Goal: Information Seeking & Learning: Learn about a topic

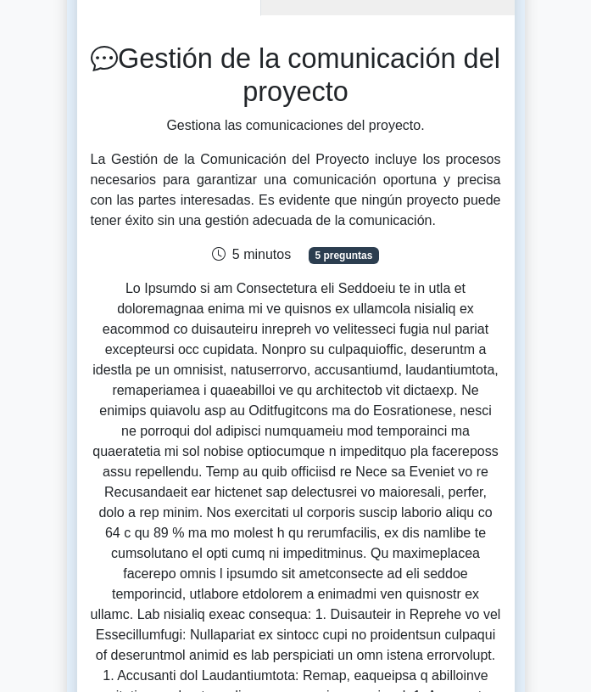
scroll to position [779, 0]
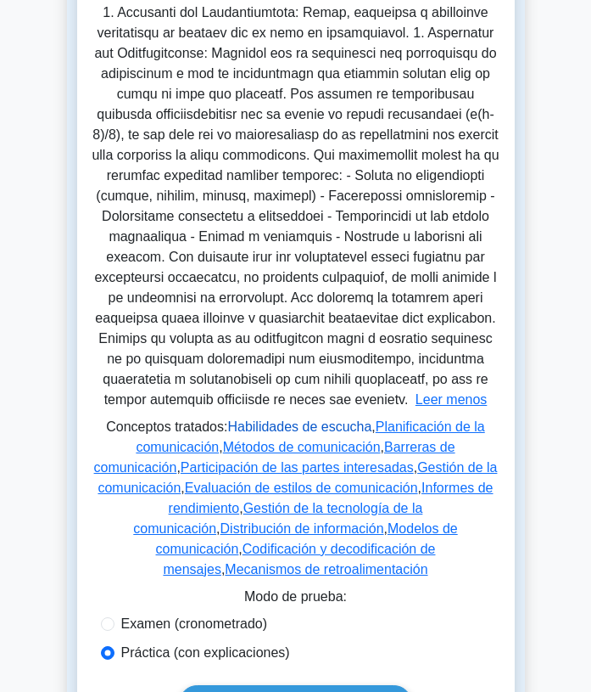
click at [316, 432] on font "Habilidades de escucha" at bounding box center [299, 426] width 144 height 14
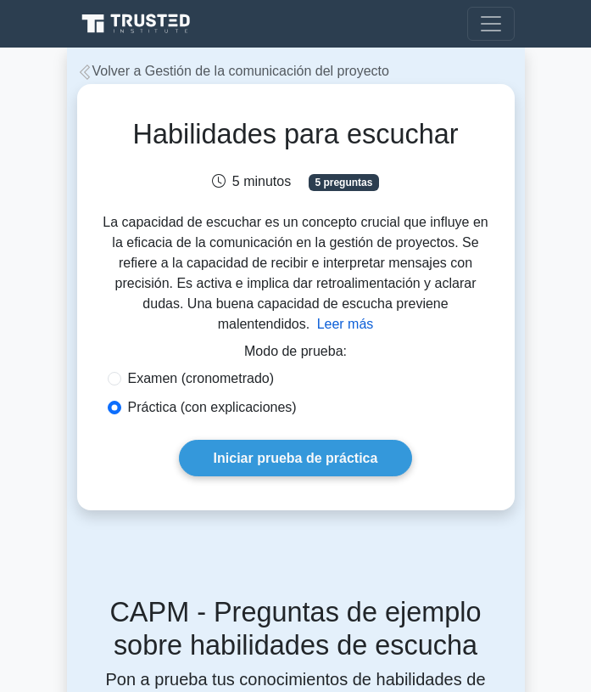
click at [374, 316] on font "Leer más" at bounding box center [345, 323] width 57 height 14
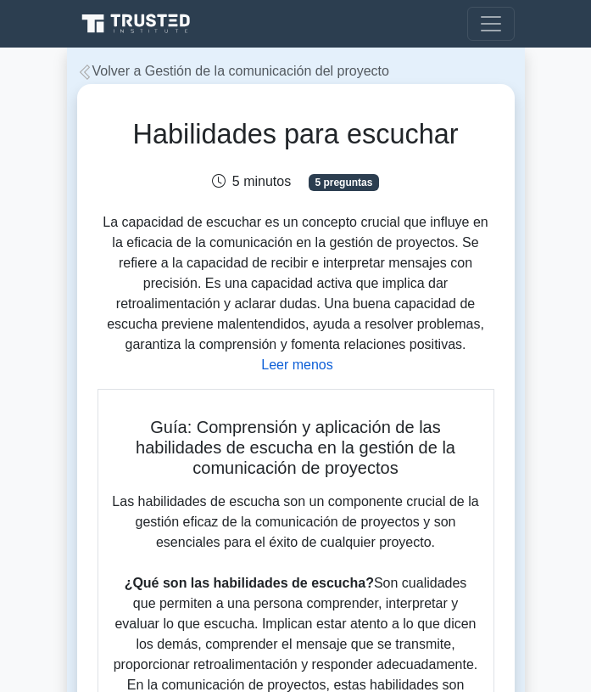
click at [165, 74] on font "Volver a Gestión de la comunicación del proyecto" at bounding box center [240, 71] width 297 height 14
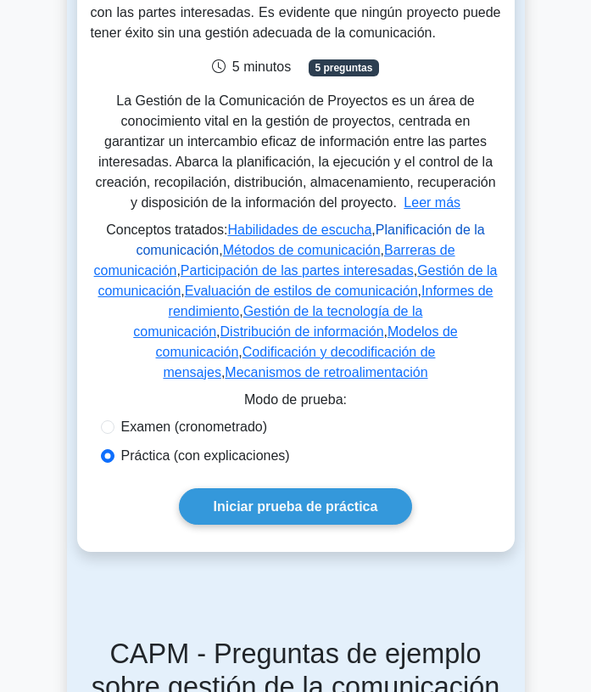
click at [419, 232] on font "Planificación de la comunicación" at bounding box center [310, 239] width 349 height 35
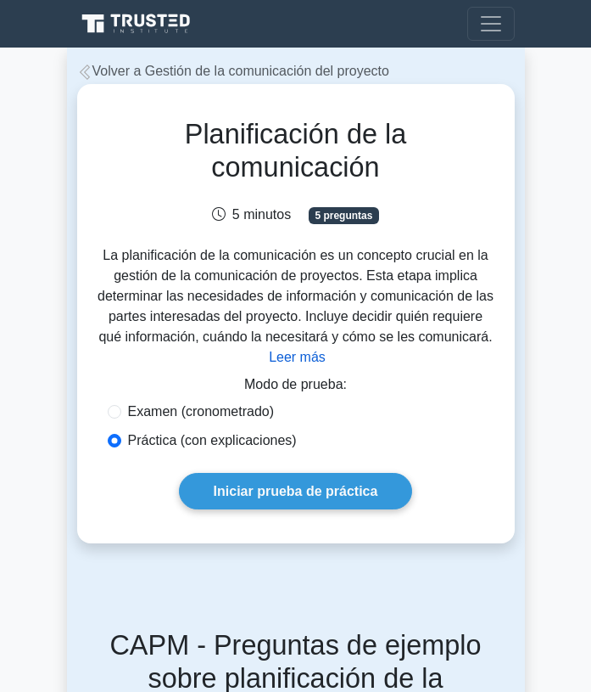
click at [315, 350] on font "Leer más" at bounding box center [297, 357] width 57 height 14
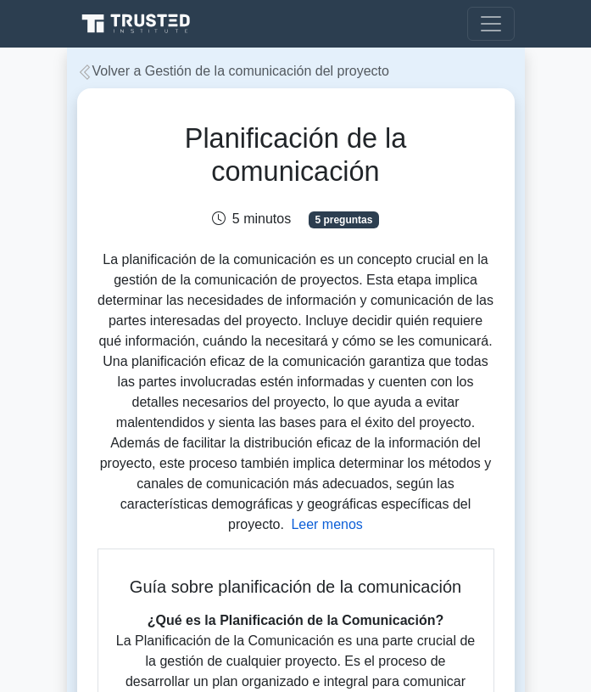
click at [265, 78] on font "Volver a Gestión de la comunicación del proyecto" at bounding box center [240, 71] width 297 height 14
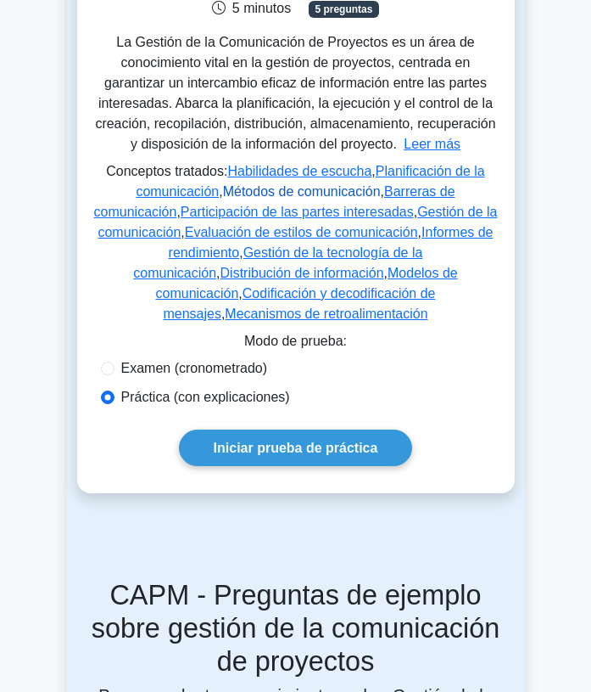
click at [344, 196] on font "Métodos de comunicación" at bounding box center [302, 191] width 158 height 14
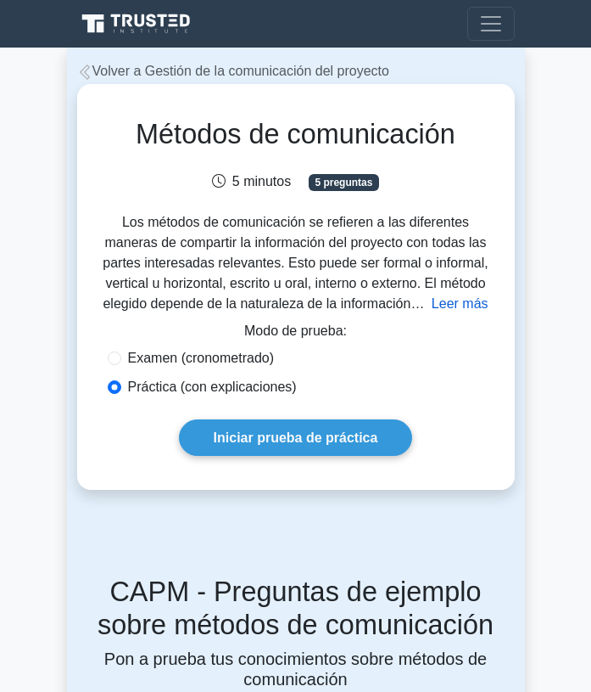
click at [437, 304] on font "Leer más" at bounding box center [460, 303] width 57 height 14
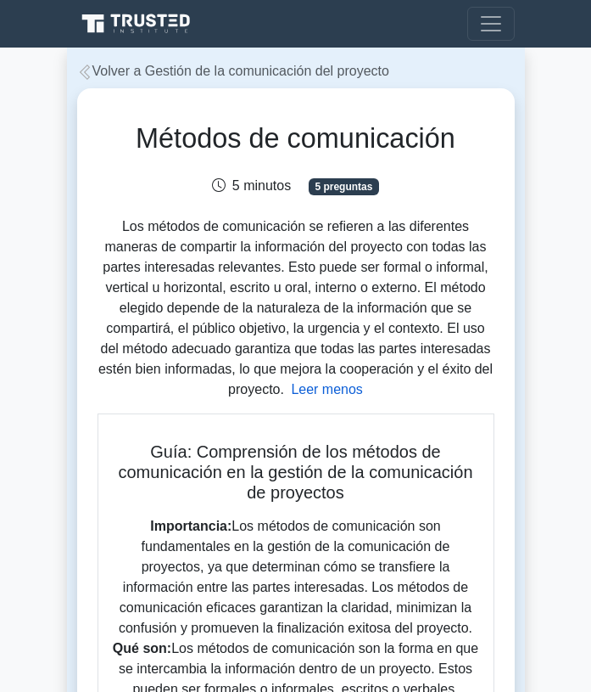
click at [173, 73] on font "Volver a Gestión de la comunicación del proyecto" at bounding box center [240, 71] width 297 height 14
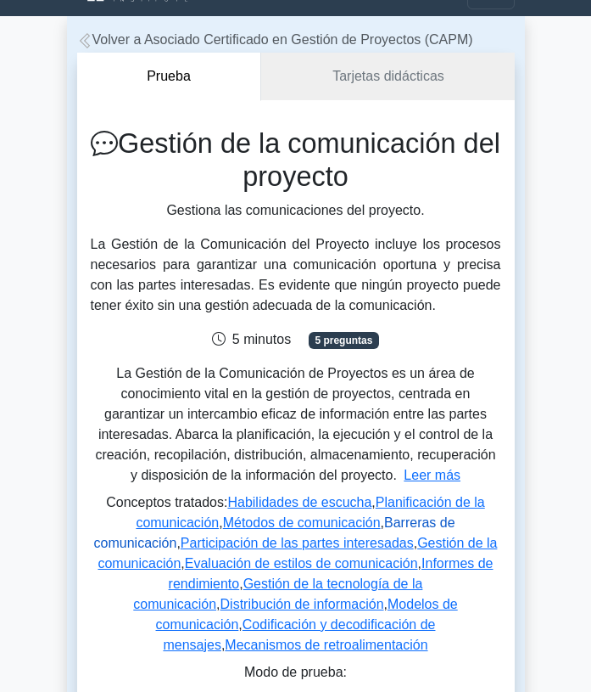
click at [435, 525] on font "Barreras de comunicación" at bounding box center [274, 532] width 361 height 35
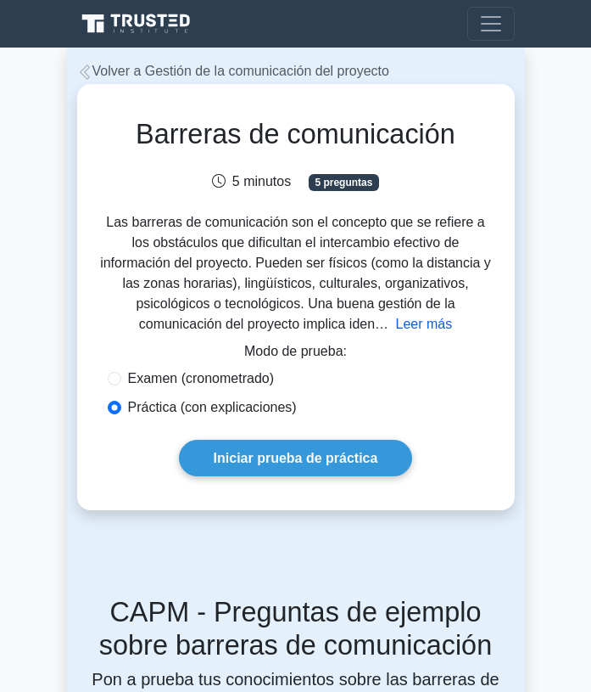
click at [396, 318] on font "Leer más" at bounding box center [424, 323] width 57 height 14
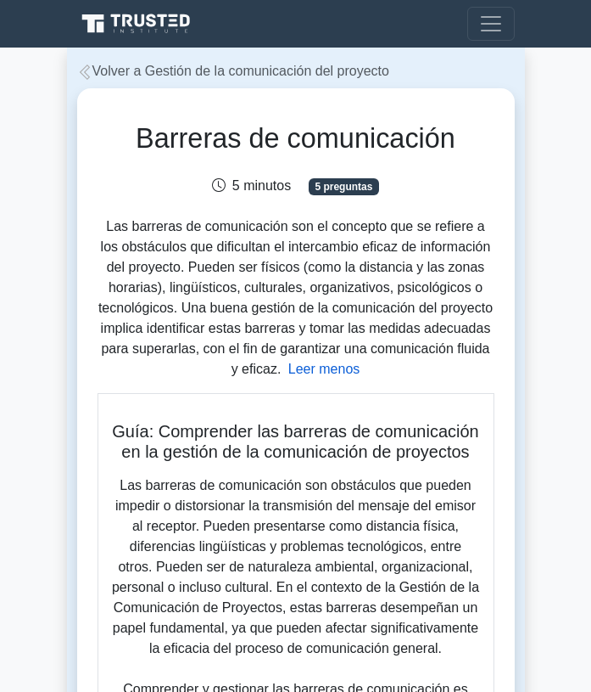
click at [239, 64] on font "Volver a Gestión de la comunicación del proyecto" at bounding box center [240, 71] width 297 height 14
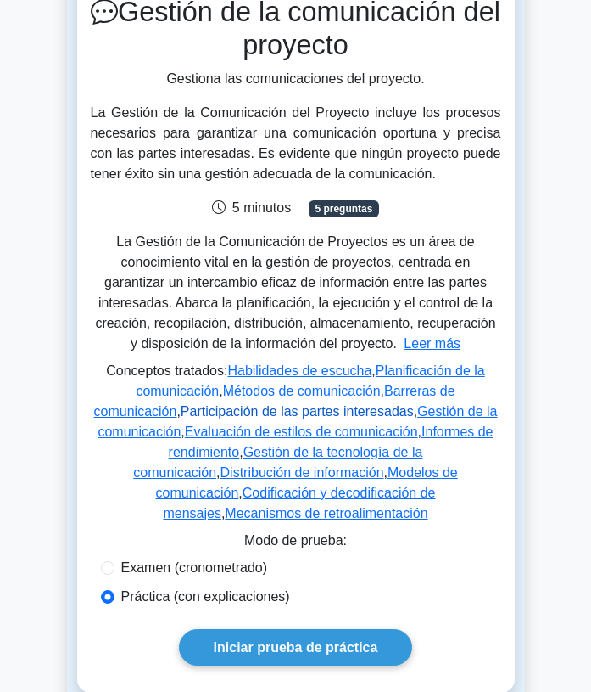
click at [388, 417] on font "Participación de las partes interesadas" at bounding box center [297, 411] width 233 height 14
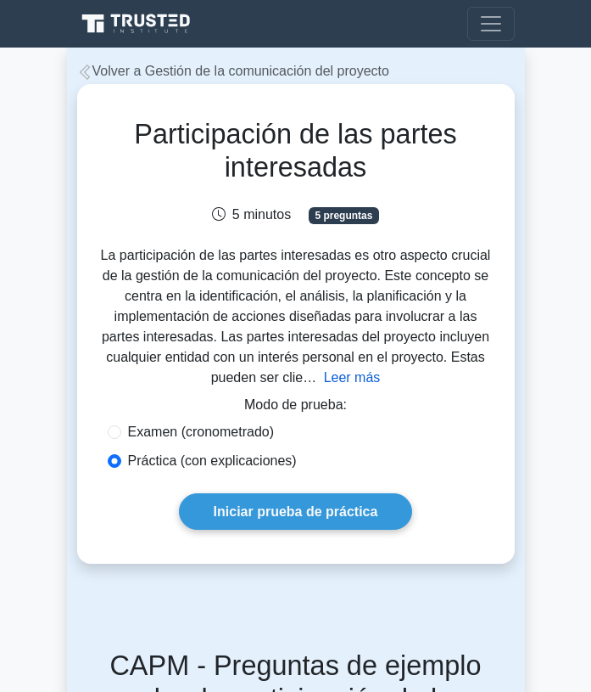
click at [339, 384] on font "Leer más" at bounding box center [352, 377] width 57 height 14
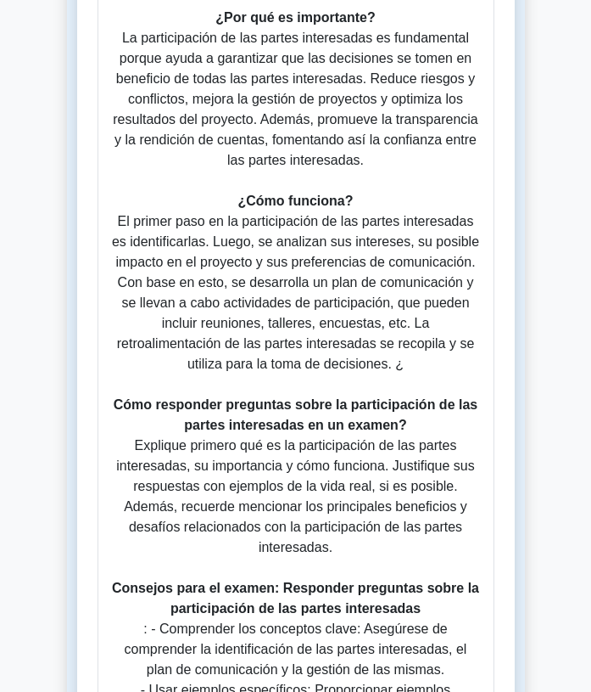
scroll to position [804, 0]
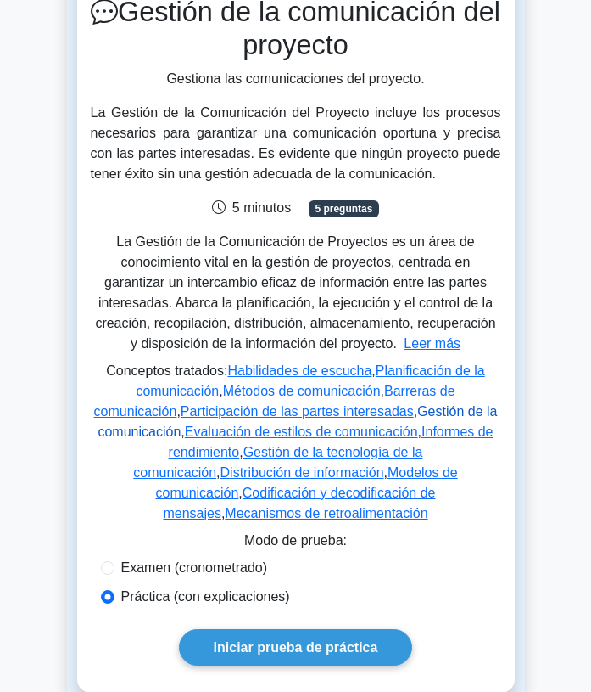
click at [477, 411] on font "Gestión de la comunicación" at bounding box center [298, 421] width 400 height 35
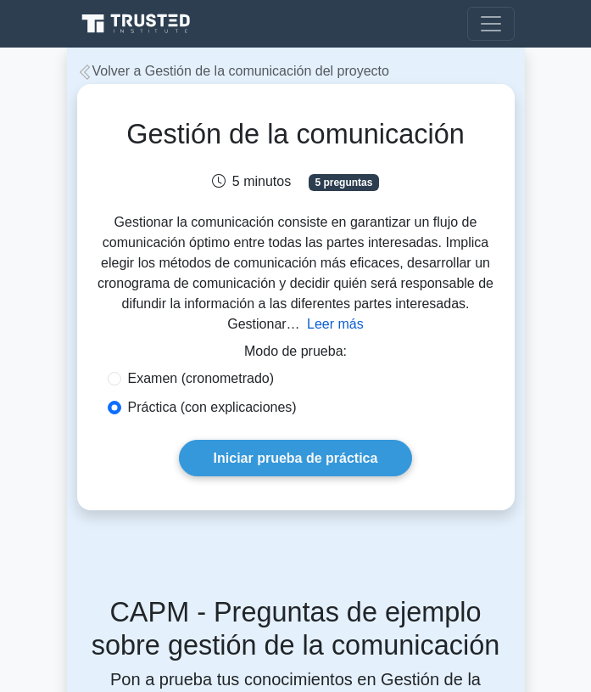
click at [328, 324] on font "Leer más" at bounding box center [335, 323] width 57 height 14
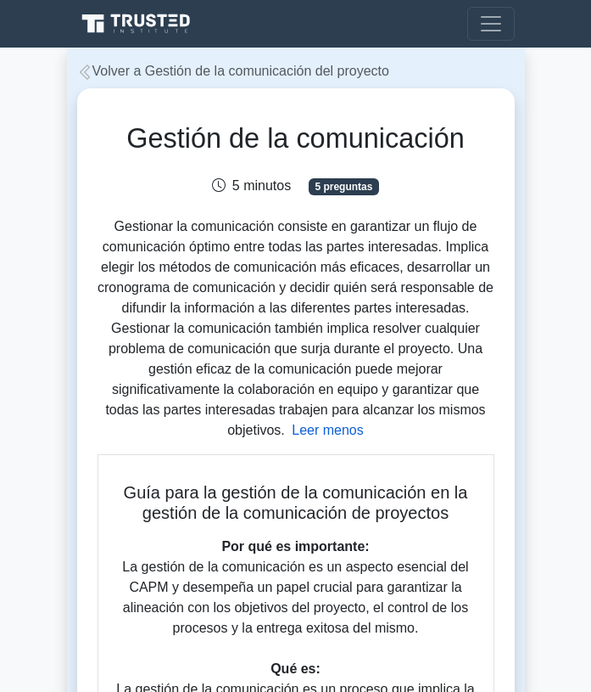
click at [242, 76] on font "Volver a Gestión de la comunicación del proyecto" at bounding box center [240, 71] width 297 height 14
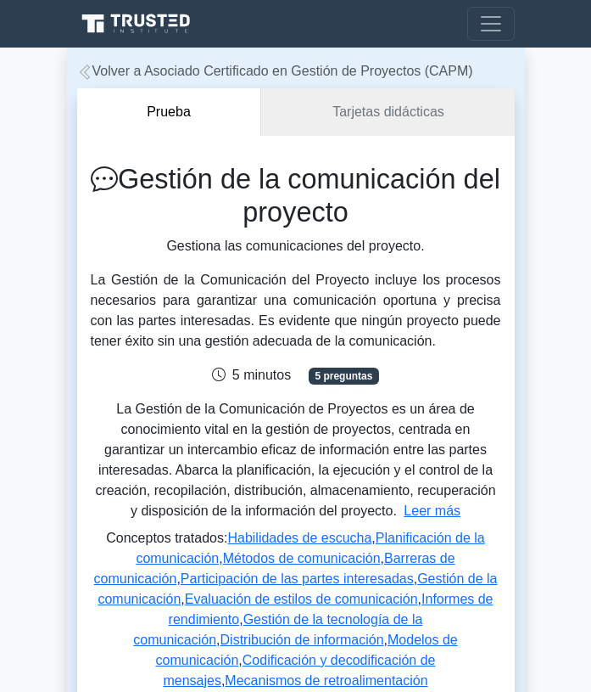
scroll to position [68, 0]
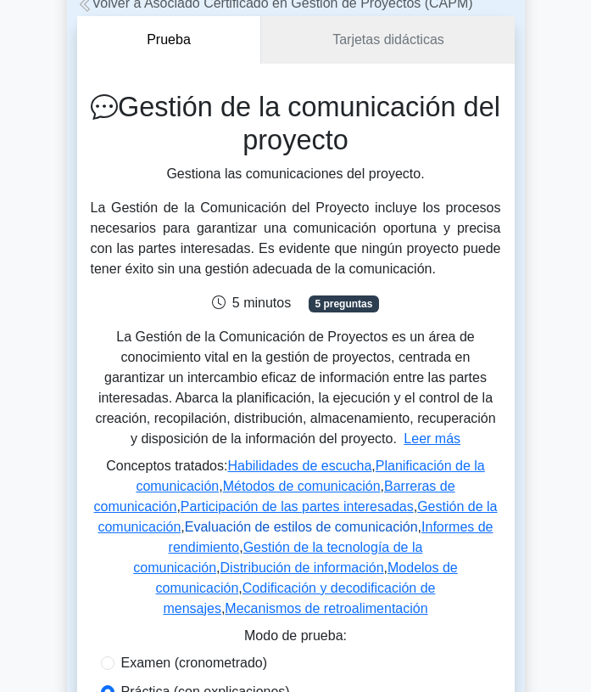
click at [332, 531] on font "Evaluación de estilos de comunicación" at bounding box center [301, 526] width 233 height 14
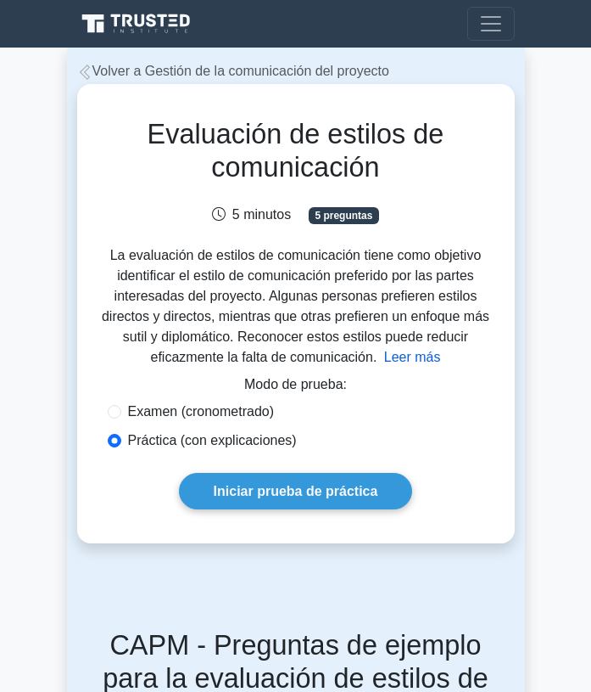
click at [406, 361] on font "Leer más" at bounding box center [412, 357] width 57 height 14
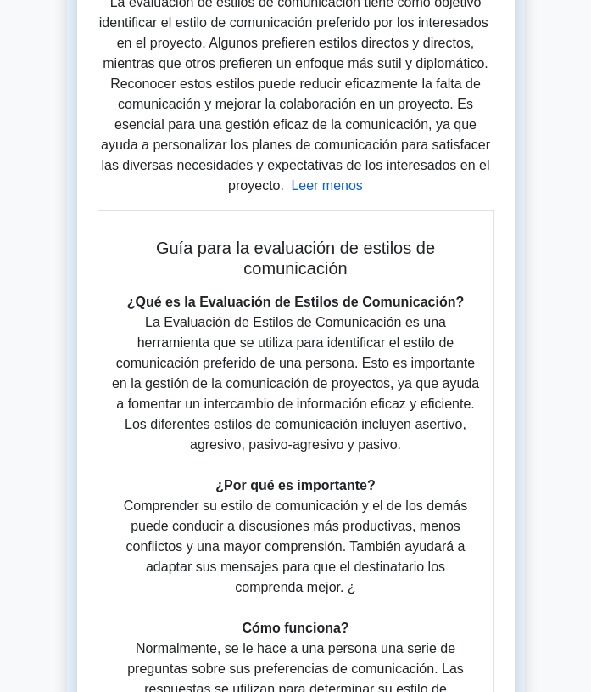
scroll to position [252, 0]
